Goal: Information Seeking & Learning: Understand process/instructions

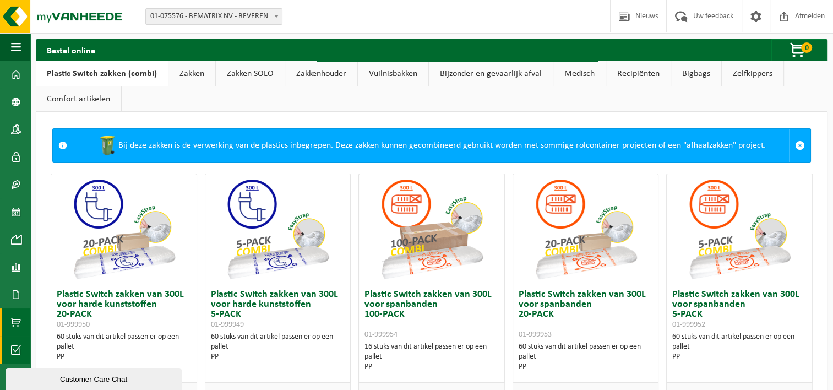
click at [15, 347] on span at bounding box center [16, 350] width 10 height 28
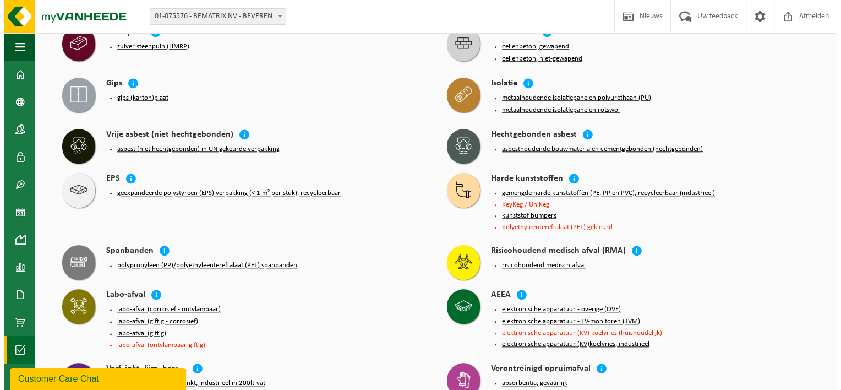
scroll to position [1118, 0]
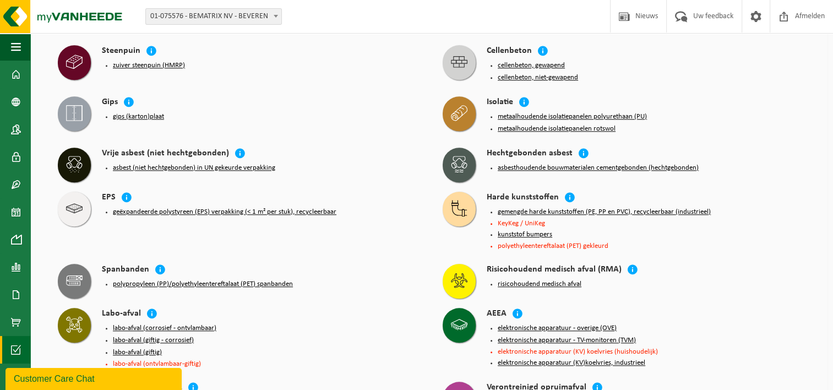
click at [168, 207] on button "geëxpandeerde polystyreen (EPS) verpakking (< 1 m² per stuk), recycleerbaar" at bounding box center [224, 211] width 223 height 9
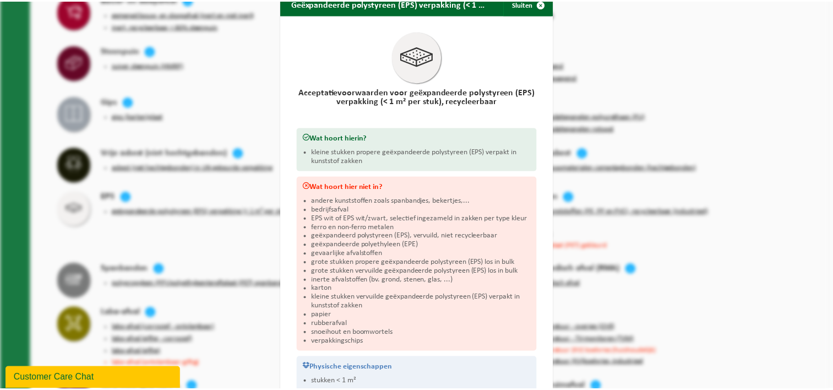
scroll to position [0, 0]
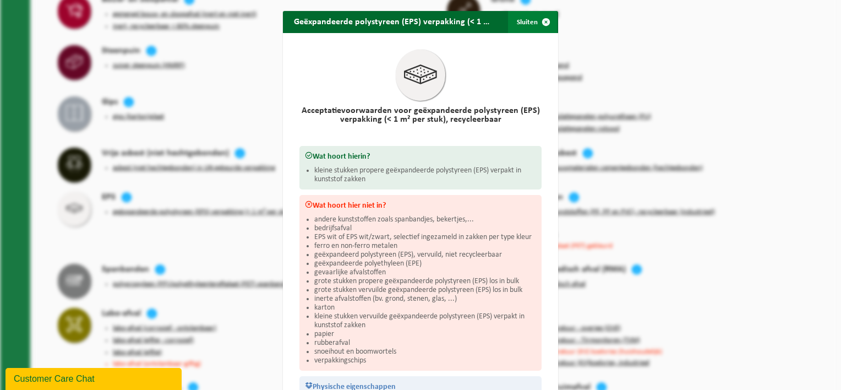
click at [541, 20] on span "button" at bounding box center [546, 22] width 22 height 22
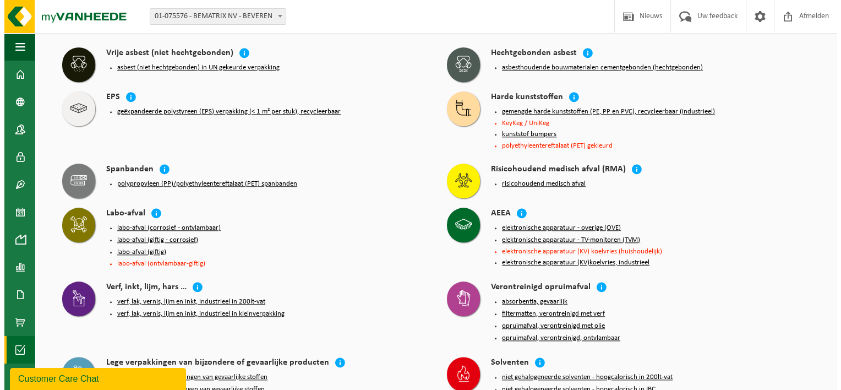
scroll to position [1173, 0]
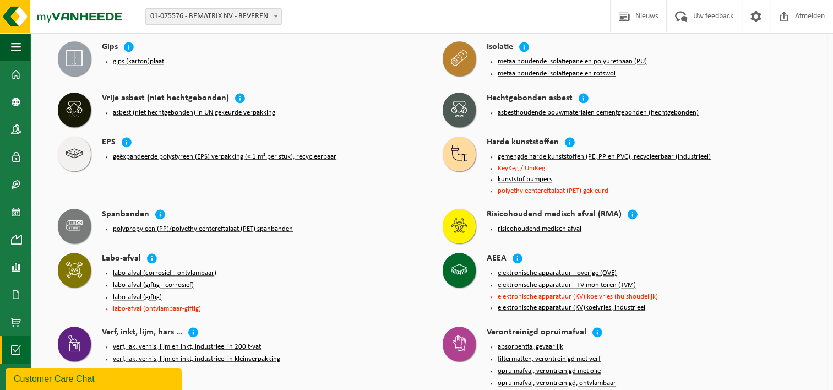
click at [649, 152] on button "gemengde harde kunststoffen (PE, PP en PVC), recycleerbaar (industrieel)" at bounding box center [604, 156] width 213 height 9
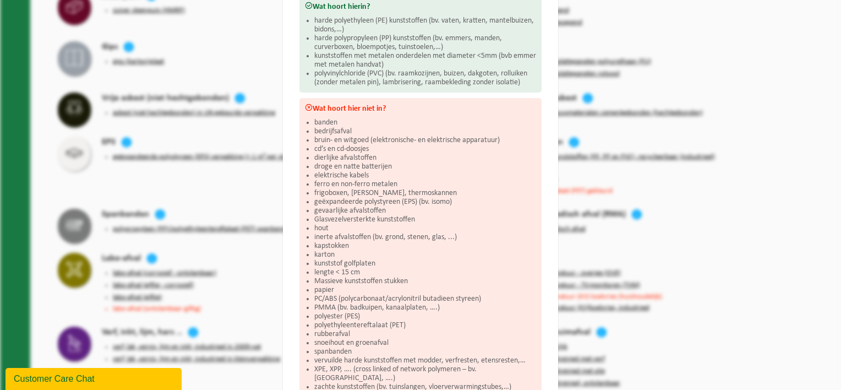
scroll to position [220, 0]
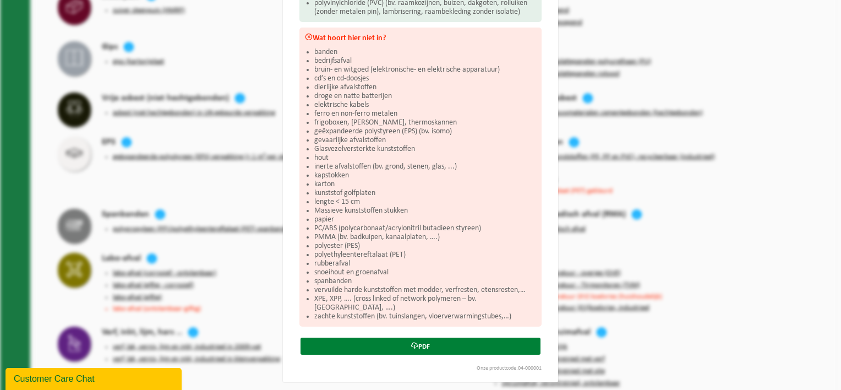
click at [407, 337] on link "PDF" at bounding box center [421, 345] width 240 height 17
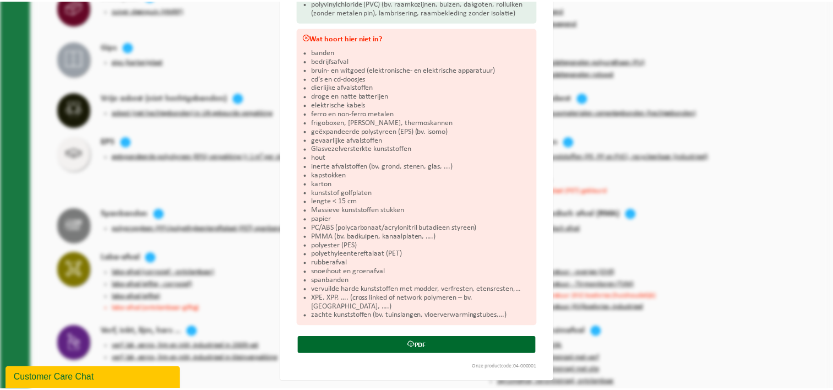
scroll to position [0, 0]
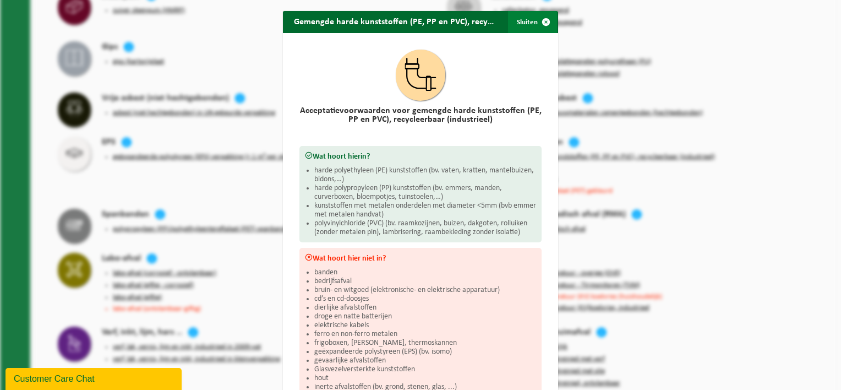
click at [526, 24] on button "Sluiten" at bounding box center [532, 22] width 49 height 22
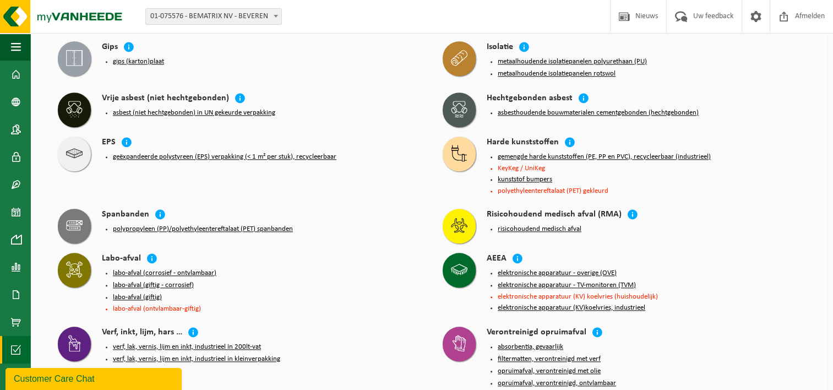
click at [173, 225] on button "polypropyleen (PP)/polyethyleentereftalaat (PET) spanbanden" at bounding box center [203, 229] width 180 height 9
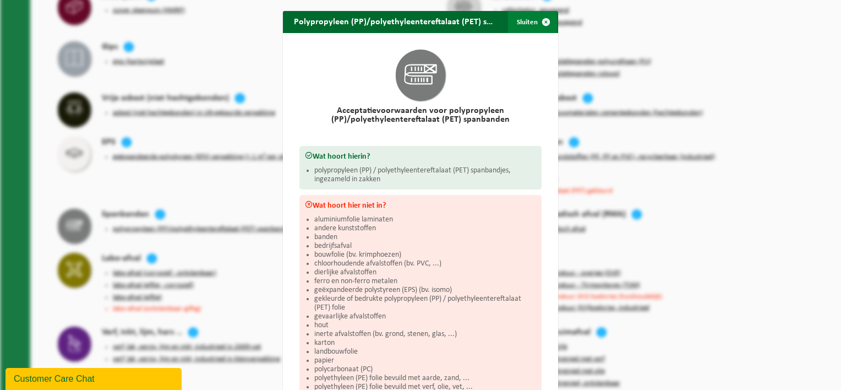
click at [535, 22] on span "button" at bounding box center [546, 22] width 22 height 22
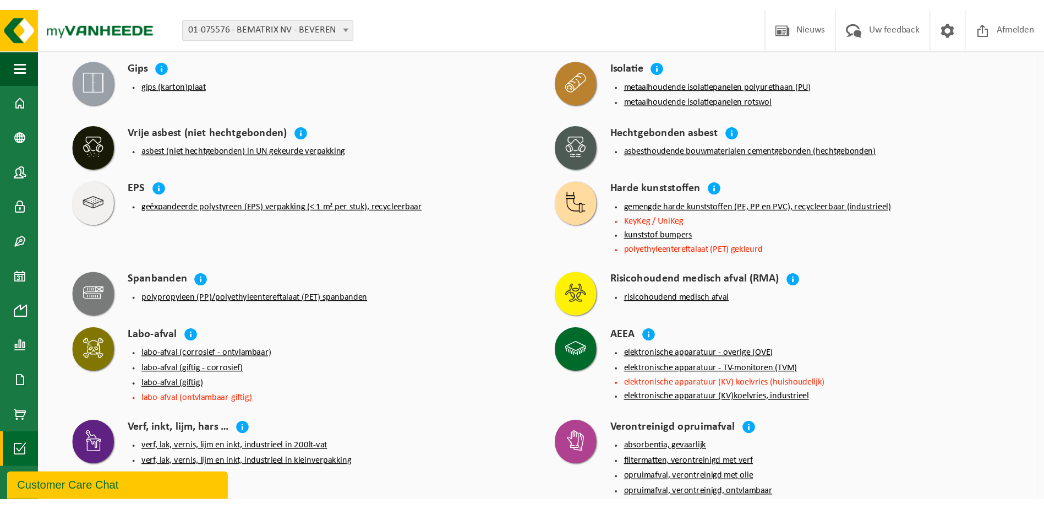
scroll to position [1174, 0]
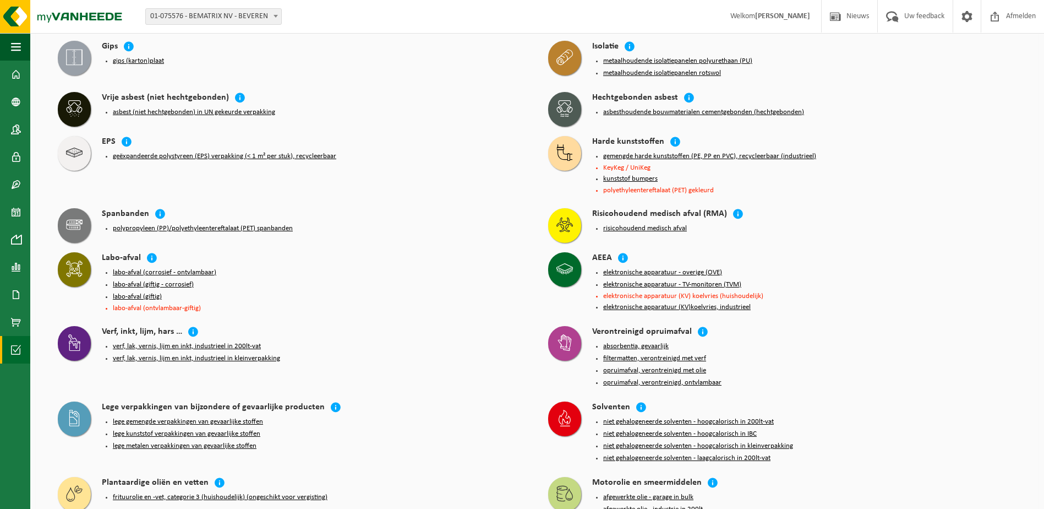
click at [467, 354] on li "verf, lak, vernis, lijm en inkt, industrieel in kleinverpakking" at bounding box center [319, 358] width 413 height 9
